Goal: Task Accomplishment & Management: Use online tool/utility

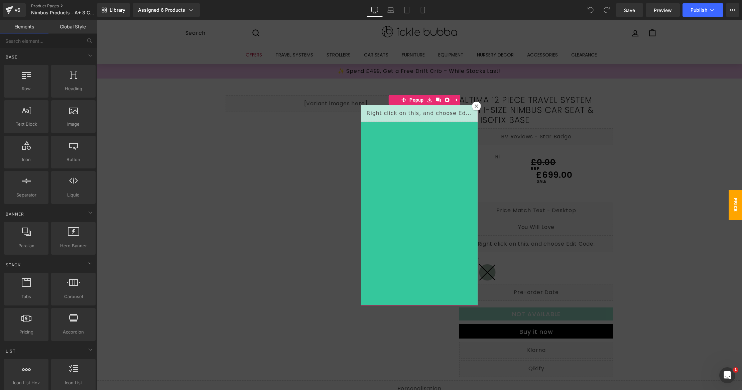
click at [475, 105] on icon at bounding box center [477, 106] width 4 height 4
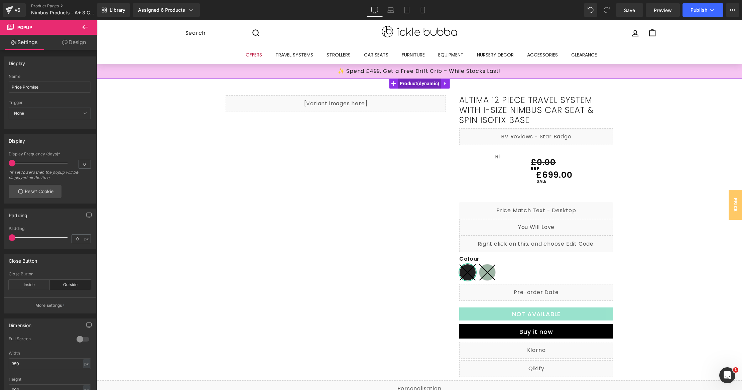
click at [418, 83] on span "Product" at bounding box center [419, 84] width 43 height 10
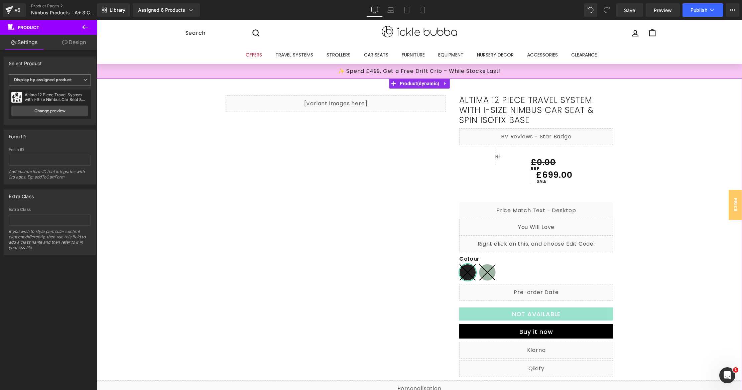
click at [57, 77] on b "Display by assigned product" at bounding box center [43, 79] width 58 height 5
click at [54, 96] on li "Select manually" at bounding box center [49, 101] width 80 height 10
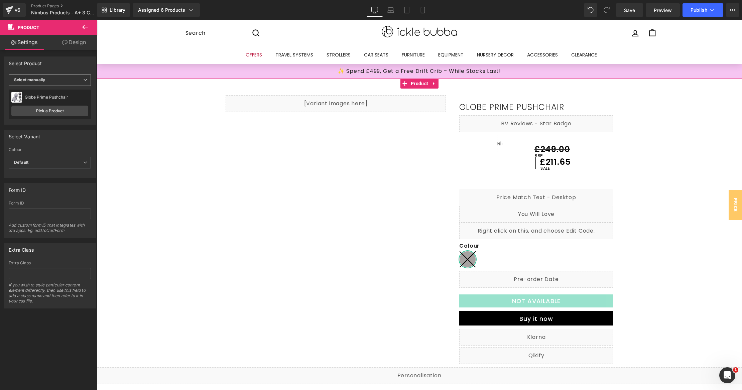
click at [56, 83] on span "Select manually" at bounding box center [50, 80] width 82 height 12
click at [56, 88] on div "Display by assigned product" at bounding box center [46, 90] width 54 height 5
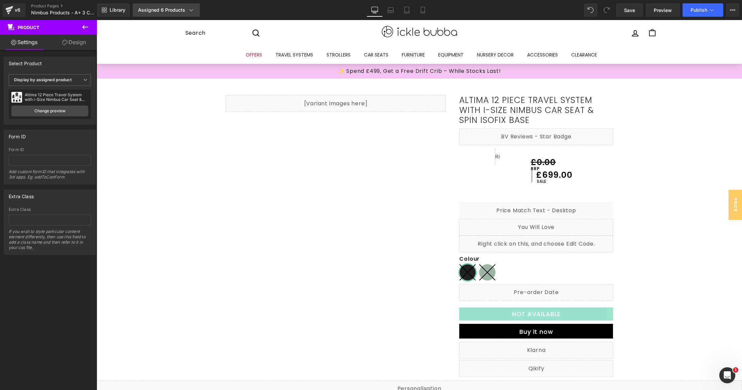
click at [183, 10] on div "Assigned 6 Products" at bounding box center [166, 10] width 56 height 7
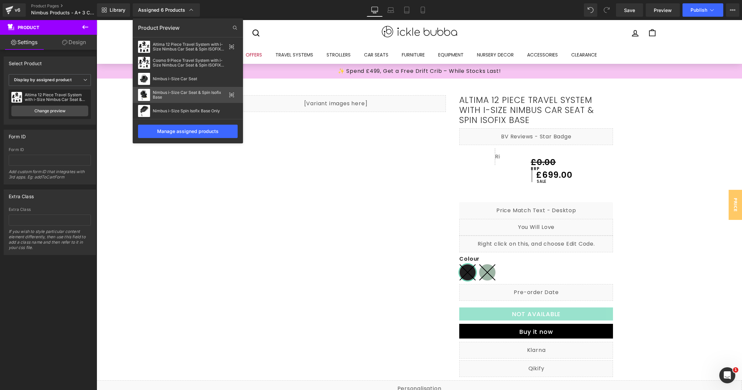
click at [229, 93] on div "Nimbus i-Size Car Seat & Spin Isofix Base" at bounding box center [188, 95] width 110 height 16
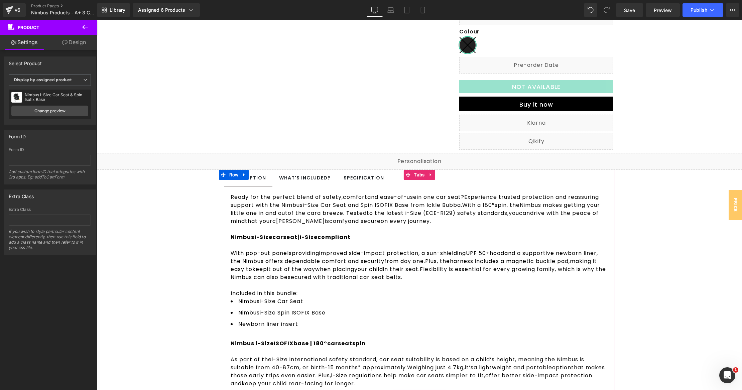
scroll to position [216, 0]
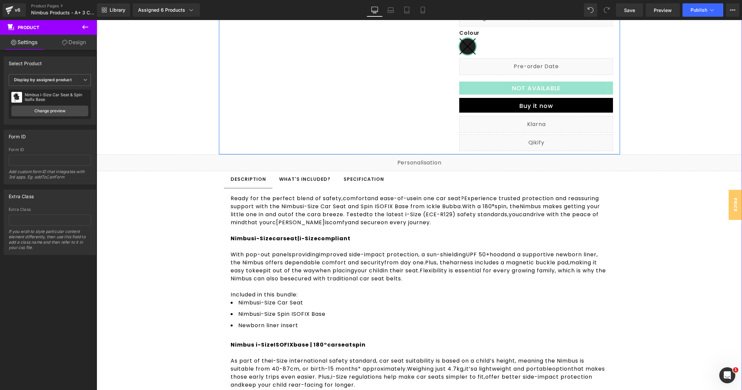
drag, startPoint x: 543, startPoint y: 141, endPoint x: 640, endPoint y: 161, distance: 99.3
click at [543, 141] on div "Liquid" at bounding box center [536, 142] width 154 height 17
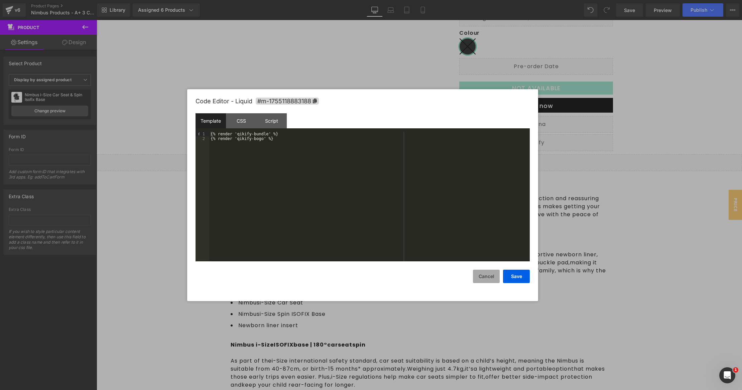
click at [481, 272] on button "Cancel" at bounding box center [486, 276] width 27 height 13
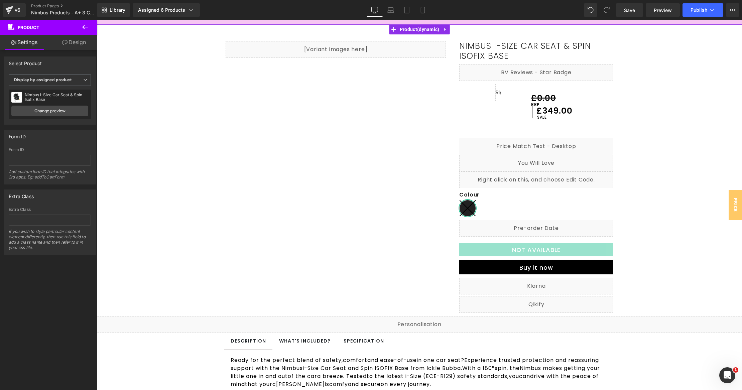
scroll to position [54, 0]
click at [80, 23] on button at bounding box center [85, 27] width 23 height 15
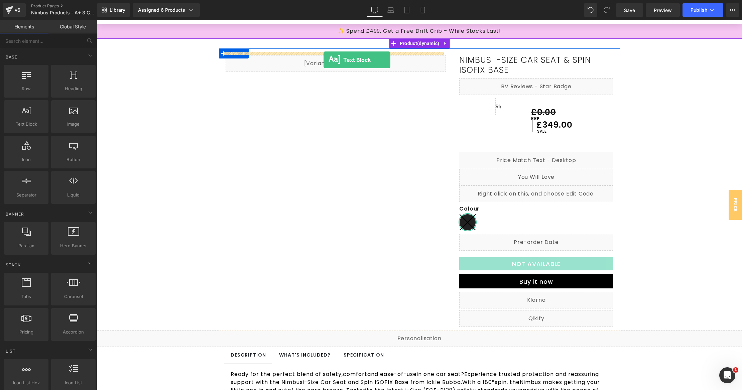
scroll to position [40, 0]
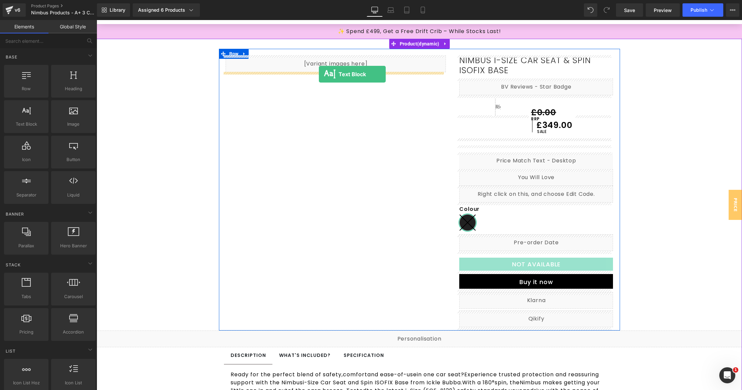
drag, startPoint x: 134, startPoint y: 128, endPoint x: 319, endPoint y: 73, distance: 192.8
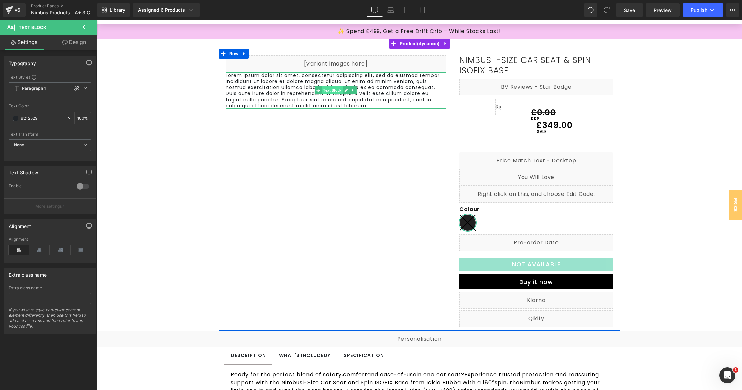
click at [328, 89] on span "Text Block" at bounding box center [332, 90] width 21 height 8
click at [337, 102] on p "Lorem ipsum dolor sit amet, consectetur adipiscing elit, sed do eiusmod tempor …" at bounding box center [336, 90] width 221 height 36
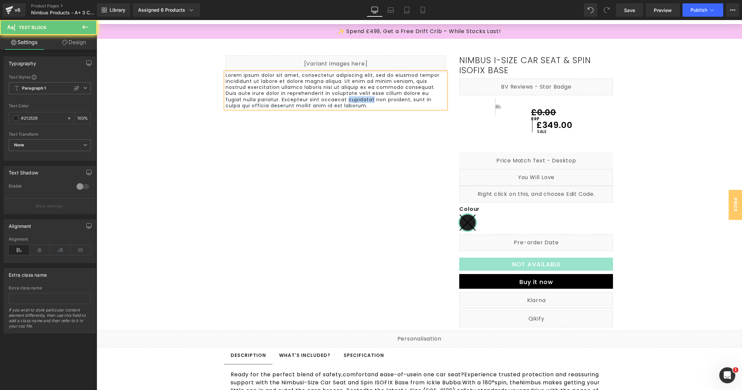
click at [337, 102] on p "Lorem ipsum dolor sit amet, consectetur adipiscing elit, sed do eiusmod tempor …" at bounding box center [336, 90] width 221 height 36
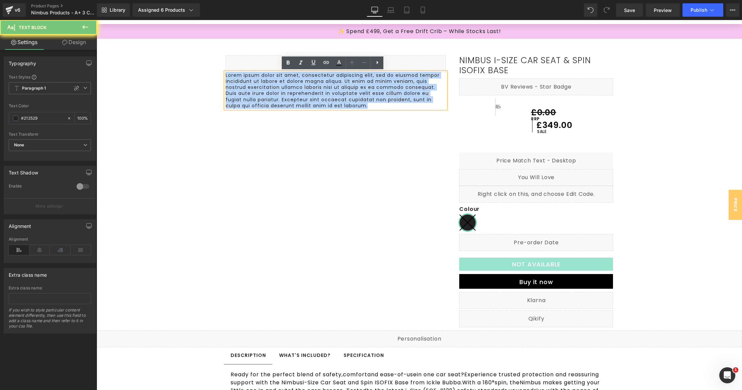
click at [337, 102] on p "Lorem ipsum dolor sit amet, consectetur adipiscing elit, sed do eiusmod tempor …" at bounding box center [336, 90] width 221 height 36
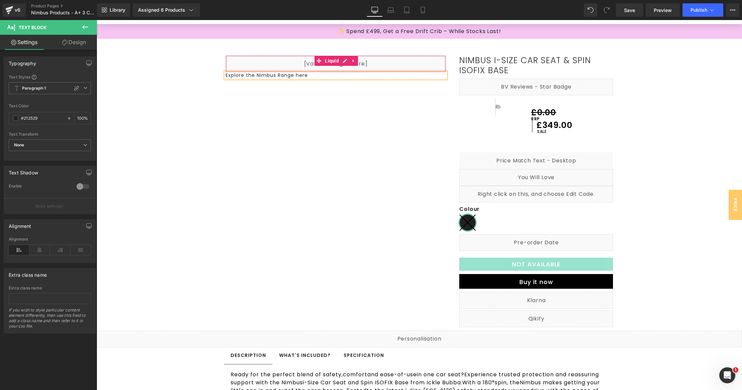
click at [300, 75] on p "Explore the Nimbus Range here" at bounding box center [336, 75] width 221 height 6
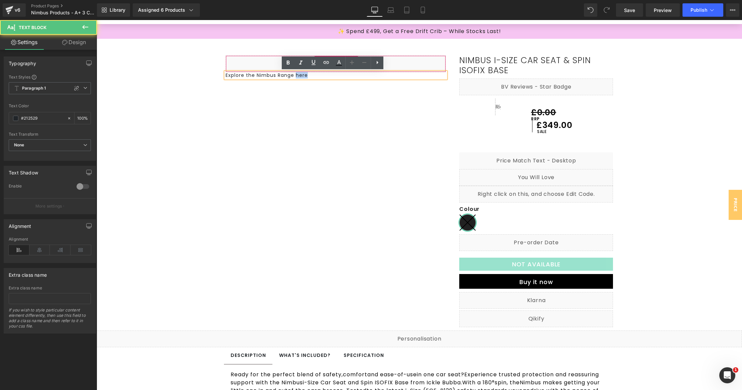
click at [300, 75] on p "Explore the Nimbus Range here" at bounding box center [336, 75] width 221 height 6
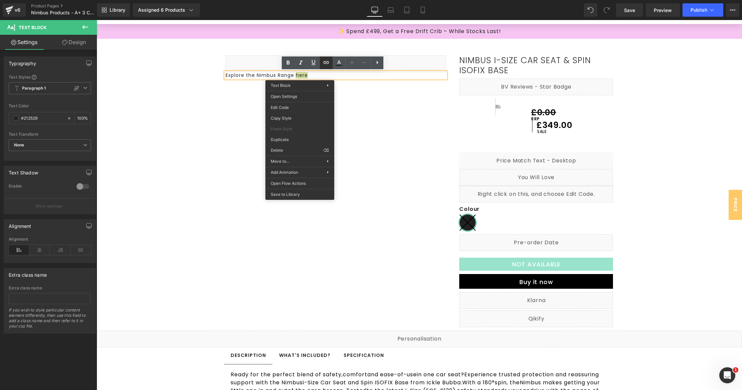
click at [324, 60] on icon at bounding box center [326, 63] width 8 height 8
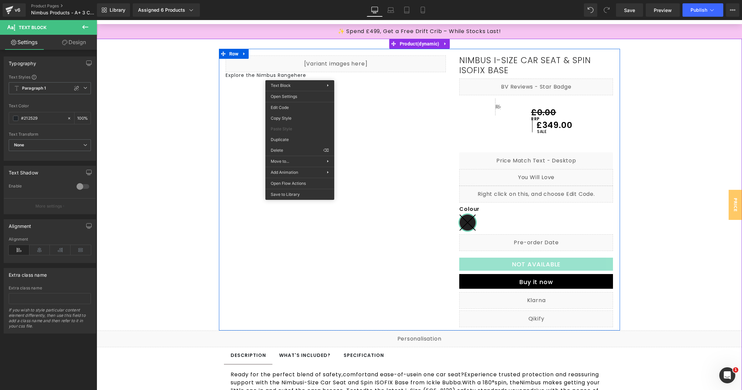
click at [293, 76] on p "Explore the Nimbus Range here" at bounding box center [336, 75] width 221 height 6
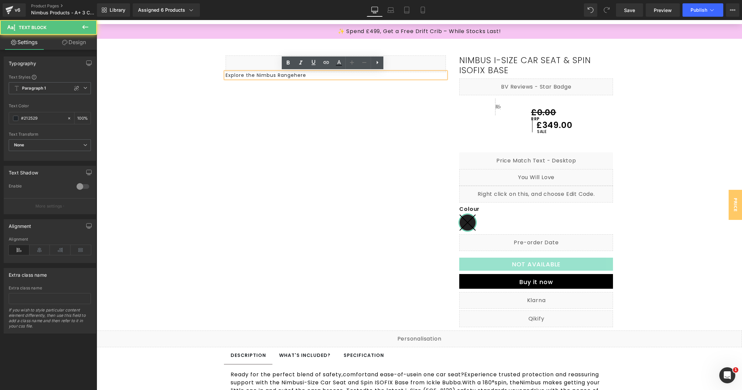
click at [297, 74] on p "Explore the Nimbus Range here" at bounding box center [336, 75] width 221 height 6
click at [331, 66] on link at bounding box center [326, 62] width 13 height 13
click at [332, 92] on input "text" at bounding box center [316, 89] width 103 height 17
paste input "[URL][DOMAIN_NAME]"
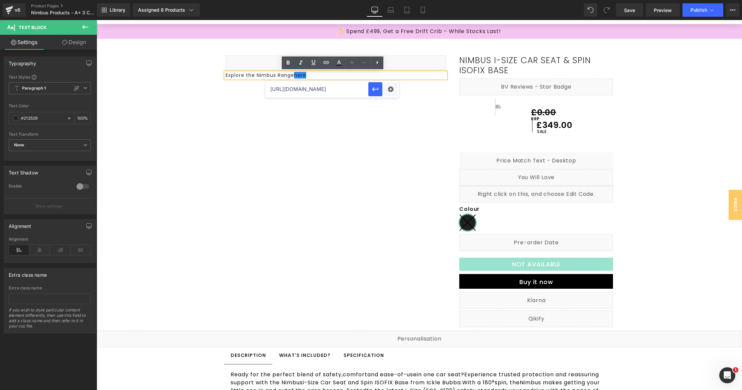
scroll to position [0, 132]
type input "[URL][DOMAIN_NAME]"
click at [375, 88] on icon "button" at bounding box center [375, 89] width 8 height 8
click at [636, 11] on link "Save" at bounding box center [629, 9] width 27 height 13
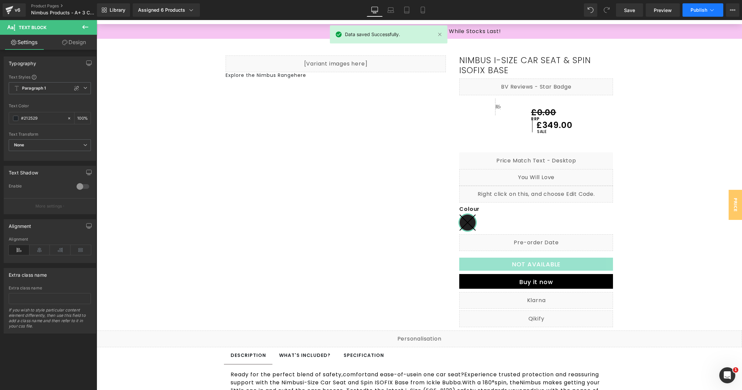
click at [695, 15] on button "Publish" at bounding box center [703, 9] width 41 height 13
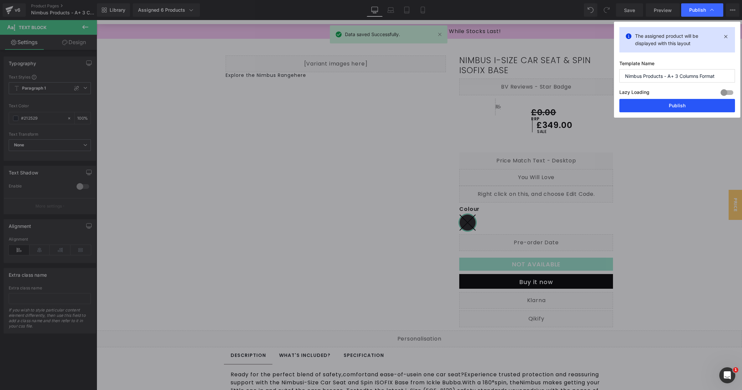
click at [676, 103] on button "Publish" at bounding box center [677, 105] width 116 height 13
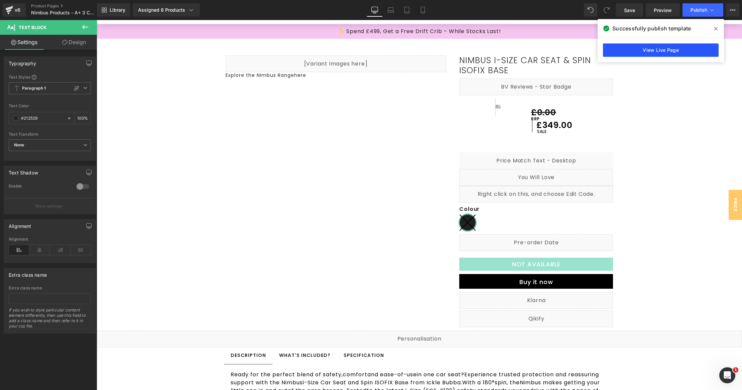
click at [653, 56] on link "View Live Page" at bounding box center [661, 49] width 116 height 13
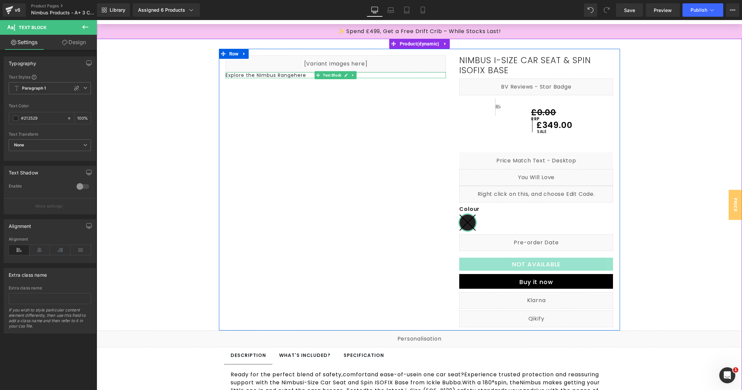
click at [285, 75] on p "Explore the Nimbus Range here" at bounding box center [336, 75] width 221 height 6
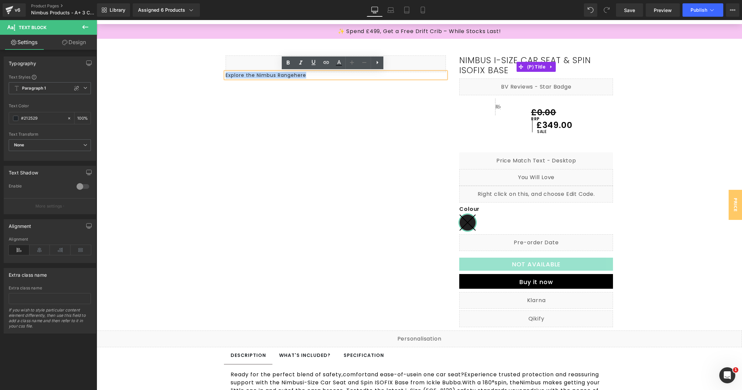
drag, startPoint x: 311, startPoint y: 76, endPoint x: 567, endPoint y: 56, distance: 256.2
click at [567, 56] on div "Liquid Explore the Nimbus Range here Text Block Nimbus i-Size Car Seat & Spin I…" at bounding box center [419, 190] width 401 height 282
click at [341, 101] on div "Liquid Explore the Nimbus Range here Text Block Nimbus i-Size Car Seat & Spin I…" at bounding box center [419, 190] width 401 height 282
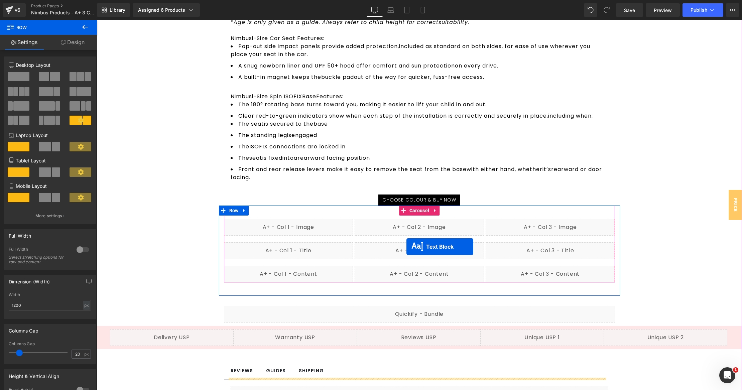
scroll to position [709, 0]
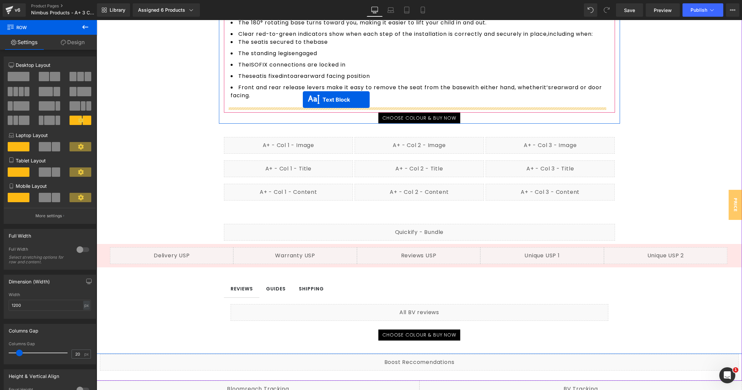
drag, startPoint x: 339, startPoint y: 77, endPoint x: 303, endPoint y: 100, distance: 42.6
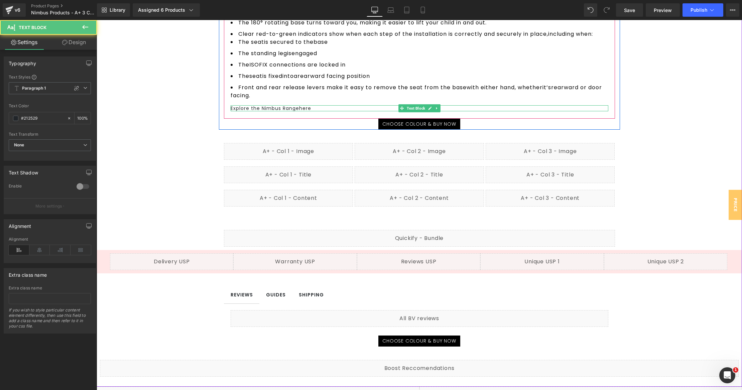
click at [312, 110] on p "Explore the Nimbus Range here" at bounding box center [420, 108] width 378 height 6
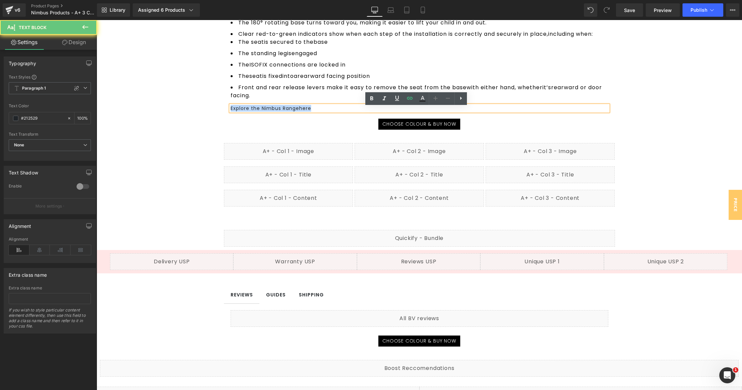
click at [312, 110] on p "Explore the Nimbus Range here" at bounding box center [420, 108] width 378 height 6
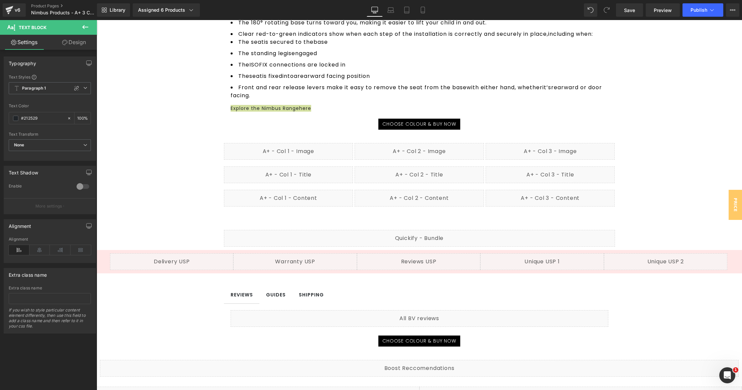
click at [87, 29] on icon at bounding box center [85, 27] width 8 height 8
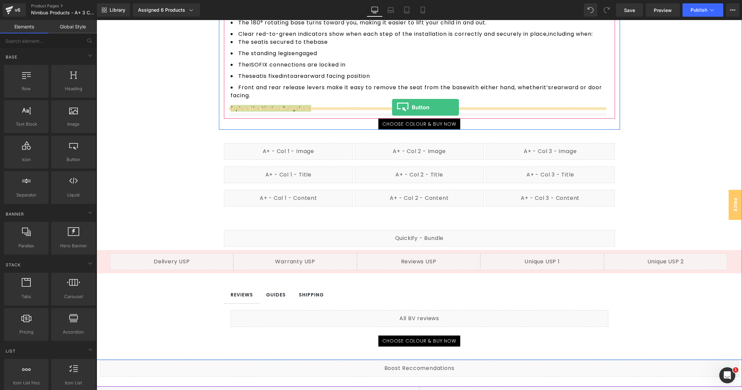
drag, startPoint x: 174, startPoint y: 183, endPoint x: 392, endPoint y: 107, distance: 231.0
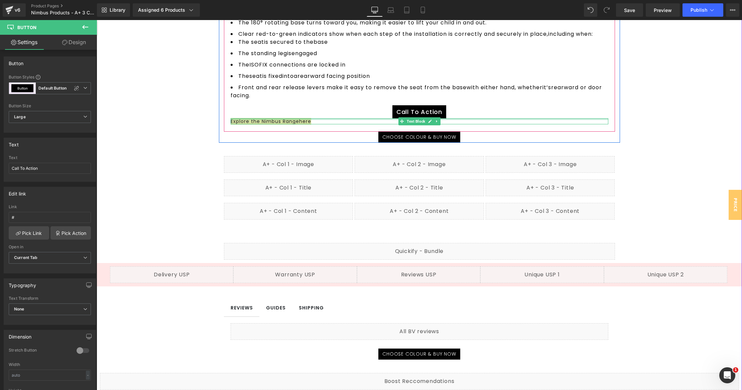
click at [267, 122] on div "Explore the Nimbus Range here Text Block" at bounding box center [420, 121] width 378 height 6
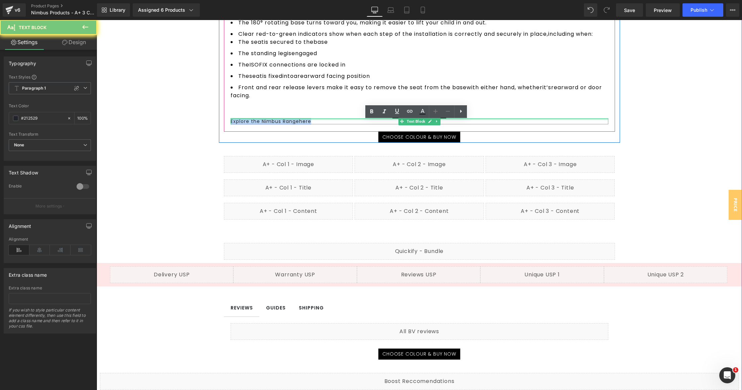
click at [267, 122] on p "Explore the Nimbus Range here" at bounding box center [420, 121] width 378 height 6
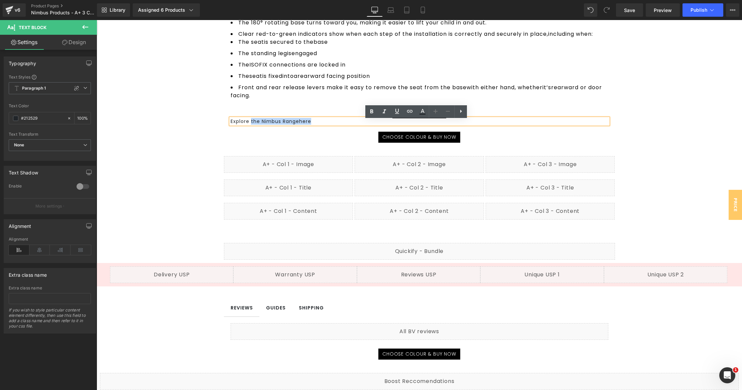
click at [248, 123] on p "Explore the Nimbus Range here" at bounding box center [420, 121] width 378 height 6
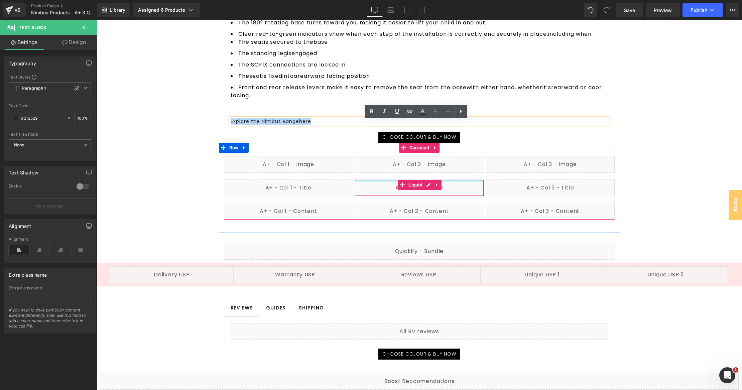
copy p "Explore the Nimbus Range here"
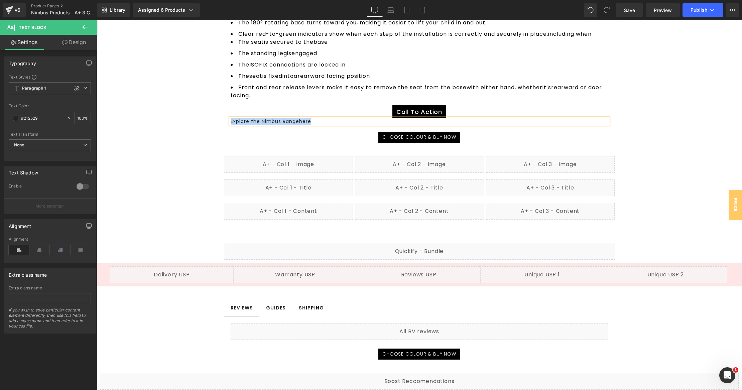
click at [488, 111] on div "Call To Action" at bounding box center [420, 111] width 378 height 13
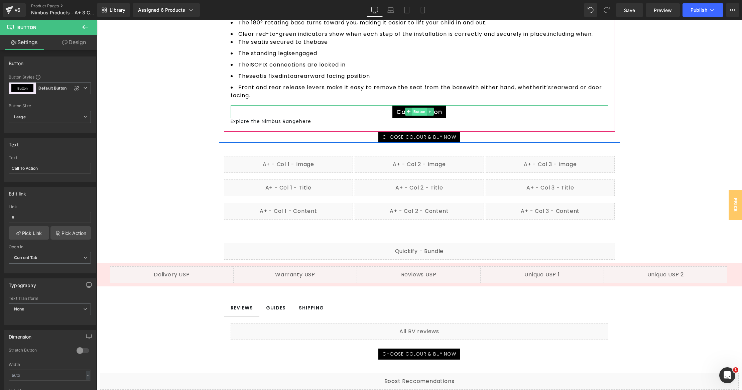
click at [418, 114] on span "Button" at bounding box center [419, 112] width 15 height 8
click at [412, 114] on span "Button" at bounding box center [419, 112] width 15 height 8
click at [61, 163] on input "Call To Action" at bounding box center [50, 168] width 82 height 11
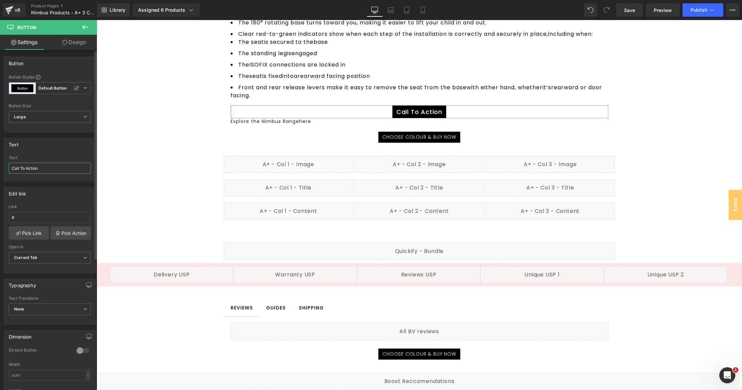
paste input "Explore the Nimbus Range here"
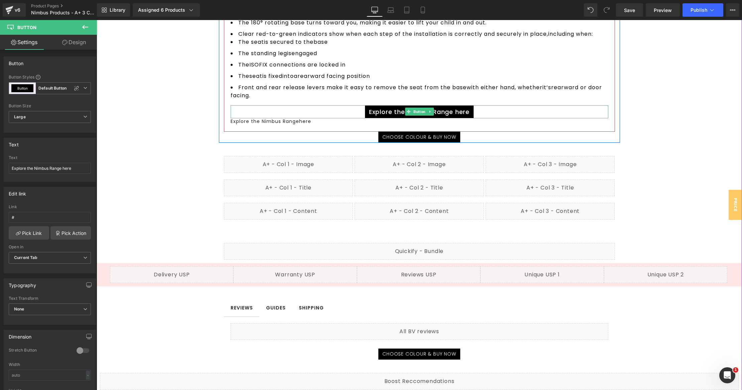
click at [463, 114] on span "Explore the Nimbus Range here" at bounding box center [419, 111] width 101 height 9
click at [396, 113] on span "Explore the Nimbus Range here" at bounding box center [419, 111] width 101 height 9
click at [60, 169] on input "Explore the Nimbus Range here" at bounding box center [50, 168] width 82 height 11
click at [74, 169] on input "Explore the Nimbus Range here" at bounding box center [50, 168] width 82 height 11
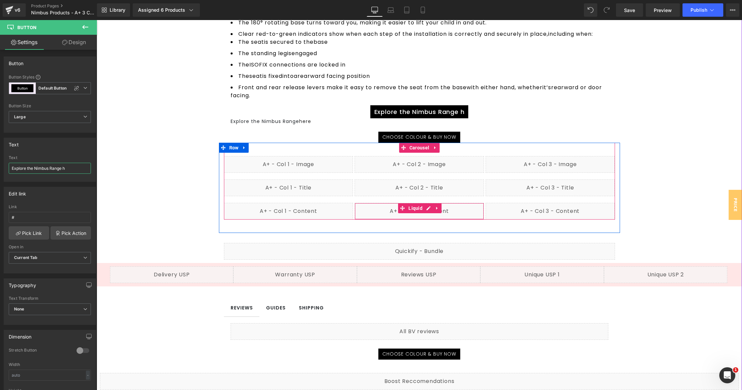
type input "Explore the Nimbus Range"
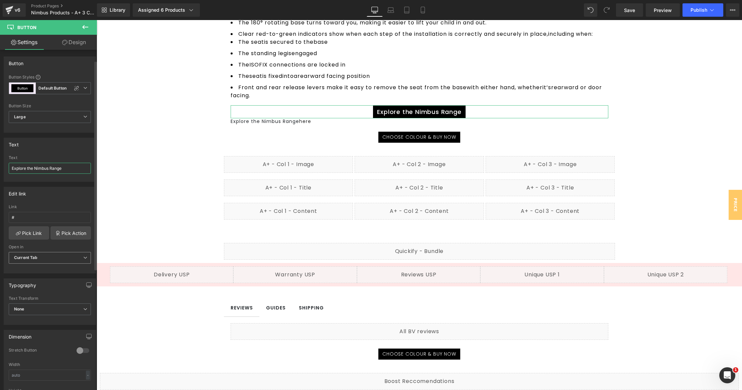
scroll to position [171, 0]
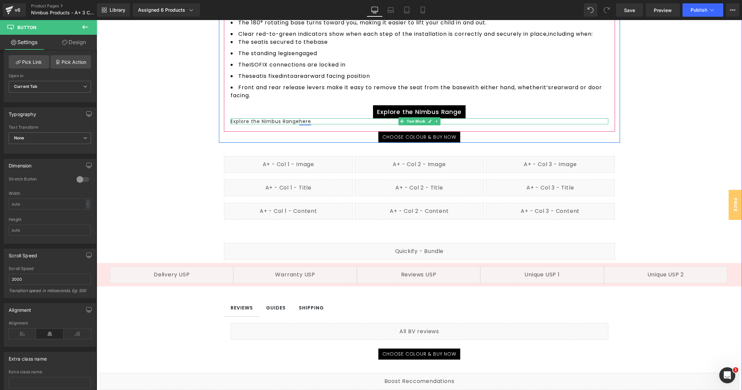
click at [308, 123] on link "here" at bounding box center [305, 121] width 12 height 7
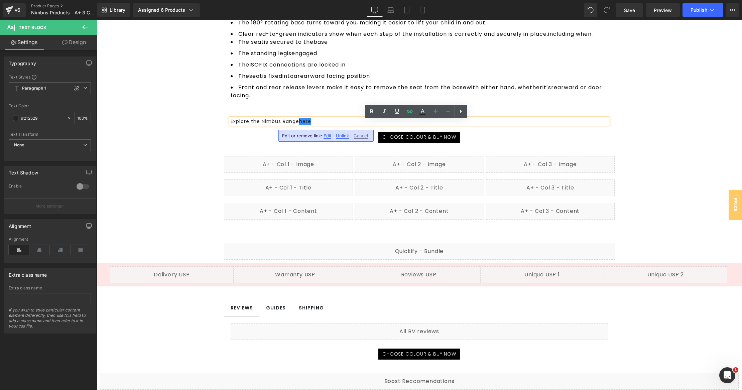
click at [325, 136] on span "Edit" at bounding box center [328, 136] width 8 height 6
type input "[URL][DOMAIN_NAME]"
click at [325, 139] on input "[URL][DOMAIN_NAME]" at bounding box center [321, 138] width 103 height 17
click at [325, 140] on input "[URL][DOMAIN_NAME]" at bounding box center [321, 138] width 103 height 17
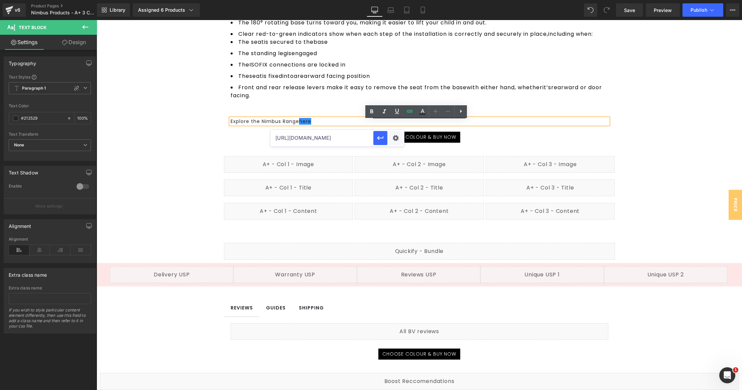
click at [325, 140] on input "[URL][DOMAIN_NAME]" at bounding box center [321, 138] width 103 height 17
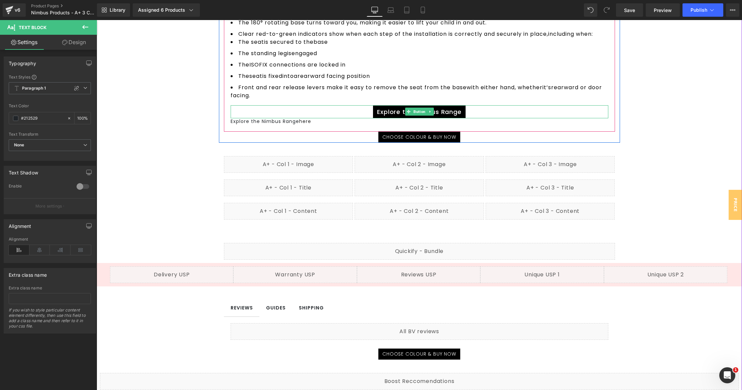
click at [444, 111] on span "Explore the Nimbus Range" at bounding box center [419, 111] width 84 height 9
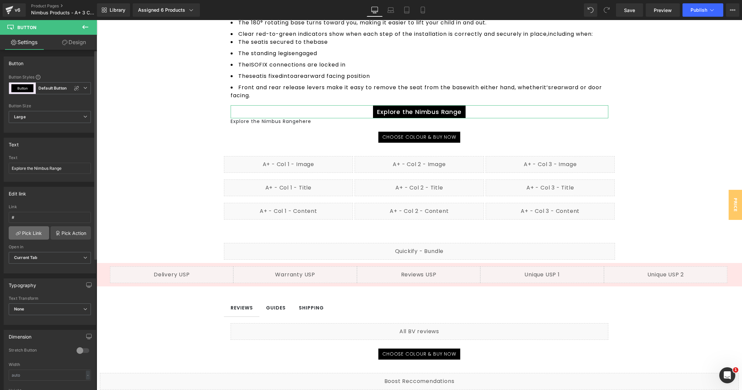
click at [40, 237] on link "Pick Link" at bounding box center [29, 232] width 40 height 13
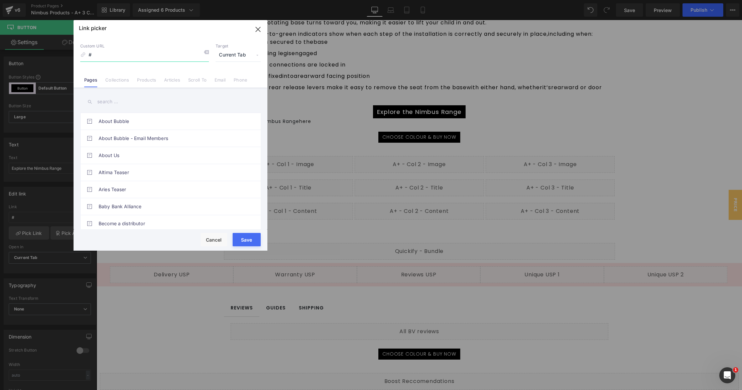
click at [259, 28] on icon "button" at bounding box center [258, 29] width 4 height 4
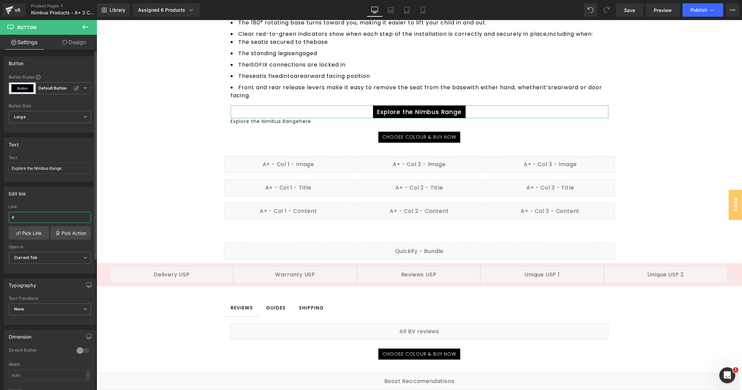
click at [51, 215] on input "#" at bounding box center [50, 217] width 82 height 11
click at [52, 215] on input "#" at bounding box center [50, 217] width 82 height 11
paste input "[URL][DOMAIN_NAME]"
type input "[URL][DOMAIN_NAME]"
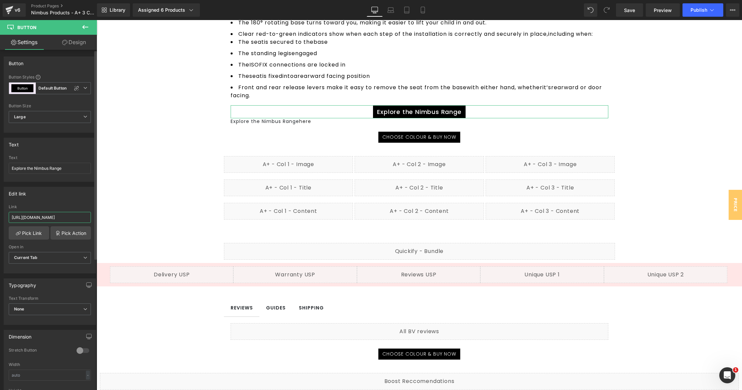
scroll to position [0, 99]
click at [337, 124] on p "Explore the Nimbus Range here" at bounding box center [420, 121] width 378 height 6
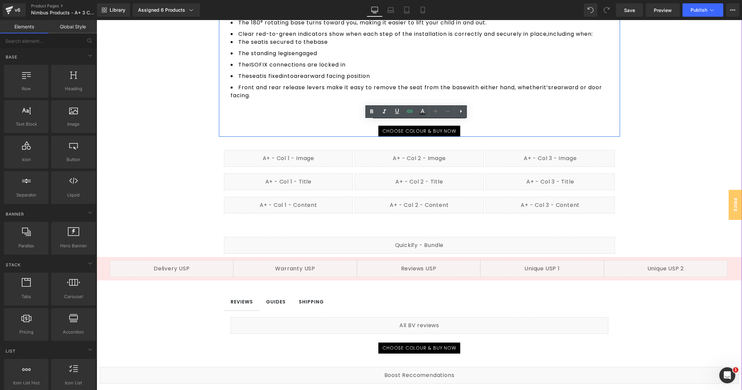
click at [292, 114] on div "Explore the Nimbus Range" at bounding box center [420, 111] width 378 height 13
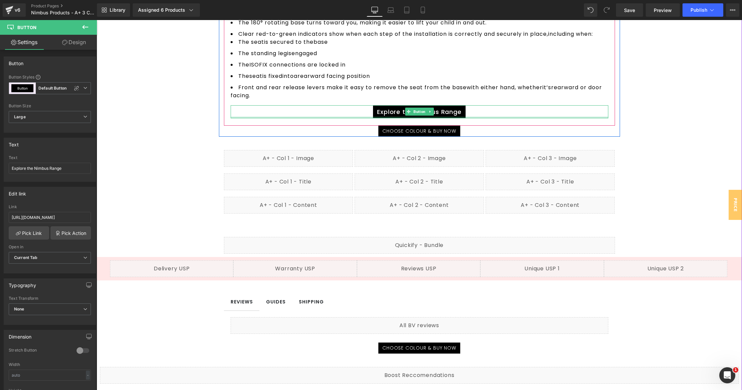
click at [486, 118] on div at bounding box center [420, 118] width 378 height 2
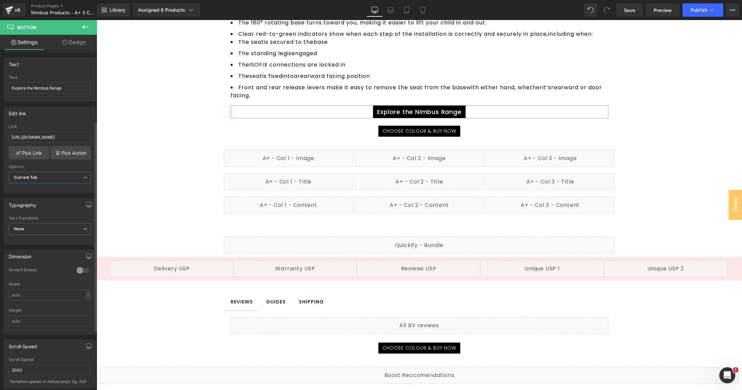
scroll to position [49, 0]
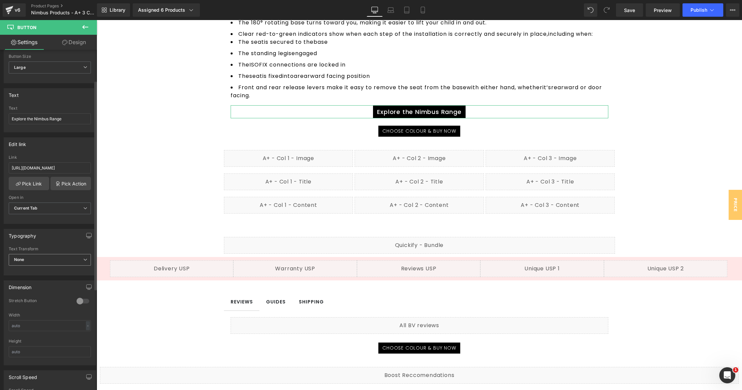
click at [31, 260] on span "None" at bounding box center [50, 260] width 82 height 12
click at [40, 280] on li "Uppercase" at bounding box center [49, 282] width 80 height 10
click at [637, 15] on link "Save" at bounding box center [629, 9] width 27 height 13
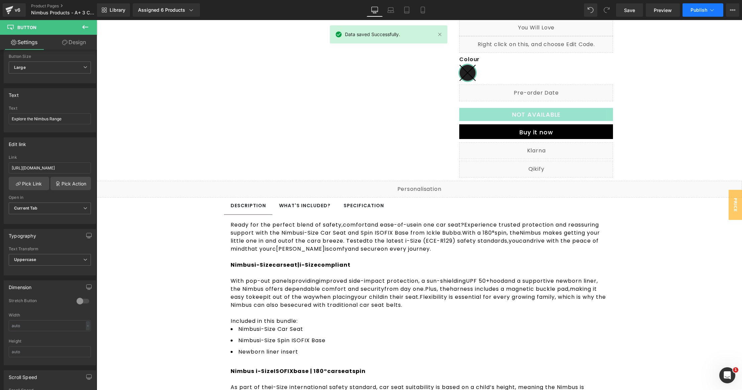
click at [698, 9] on span "Publish" at bounding box center [699, 9] width 17 height 5
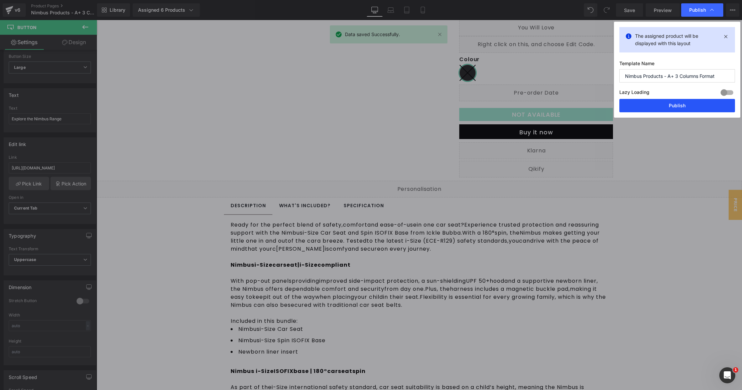
click at [664, 109] on button "Publish" at bounding box center [677, 105] width 116 height 13
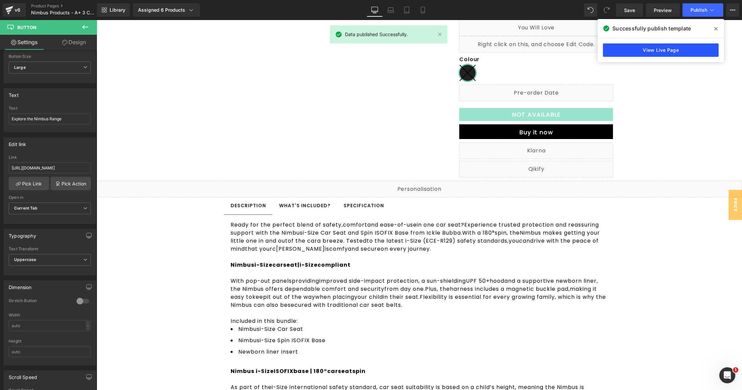
click at [656, 55] on link "View Live Page" at bounding box center [661, 49] width 116 height 13
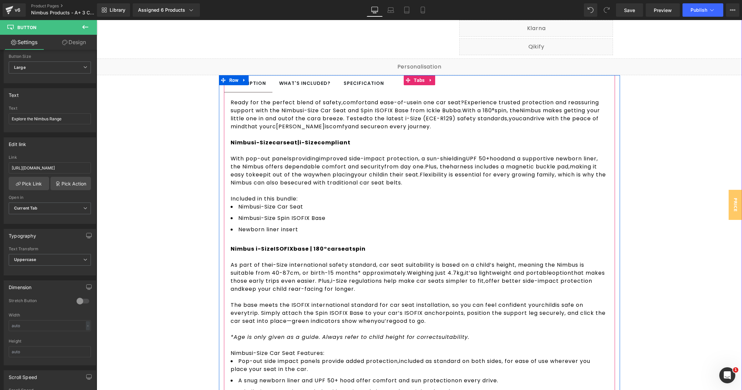
scroll to position [713, 0]
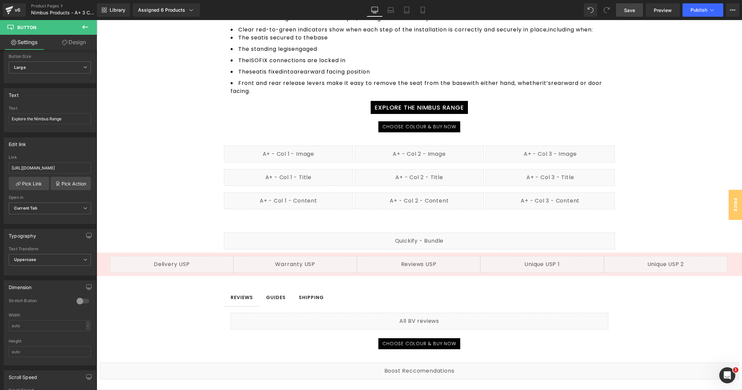
click at [633, 12] on span "Save" at bounding box center [629, 10] width 11 height 7
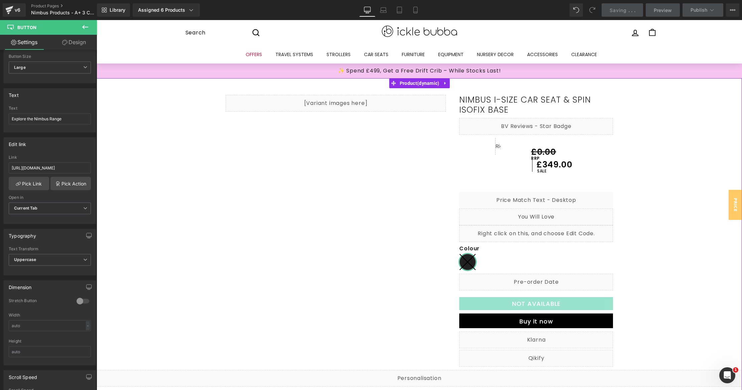
scroll to position [0, 0]
